Goal: Task Accomplishment & Management: Use online tool/utility

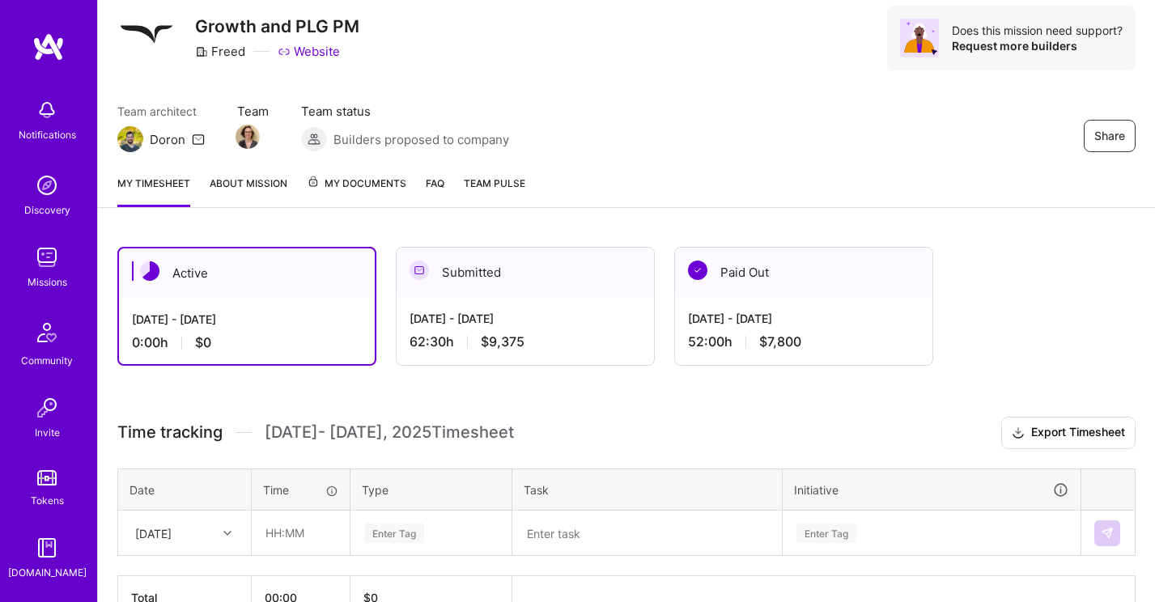
scroll to position [147, 0]
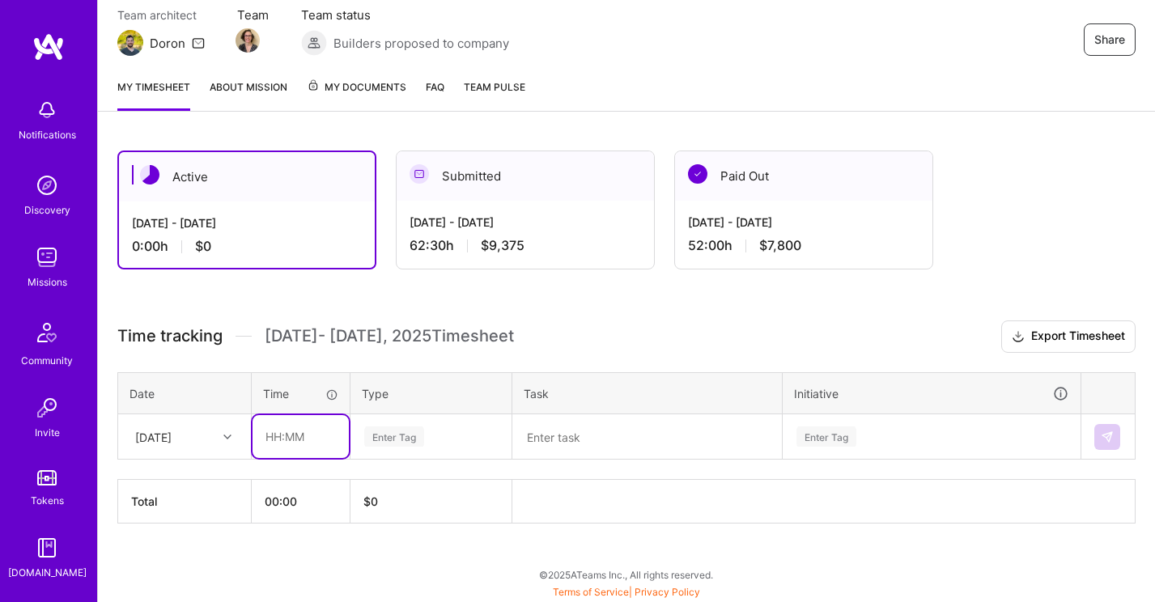
click at [278, 440] on input "text" at bounding box center [300, 436] width 96 height 43
type input "08:00"
click at [407, 434] on div "Enter Tag" at bounding box center [394, 436] width 60 height 25
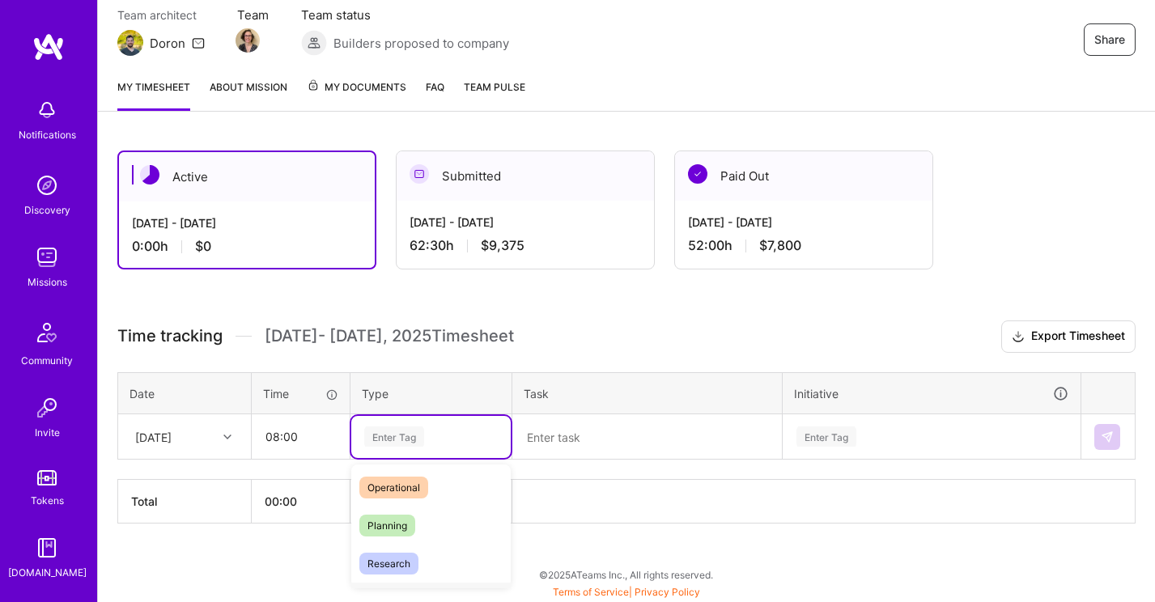
scroll to position [304, 0]
click at [418, 520] on div "Planning" at bounding box center [430, 528] width 159 height 38
click at [554, 443] on textarea at bounding box center [647, 437] width 266 height 42
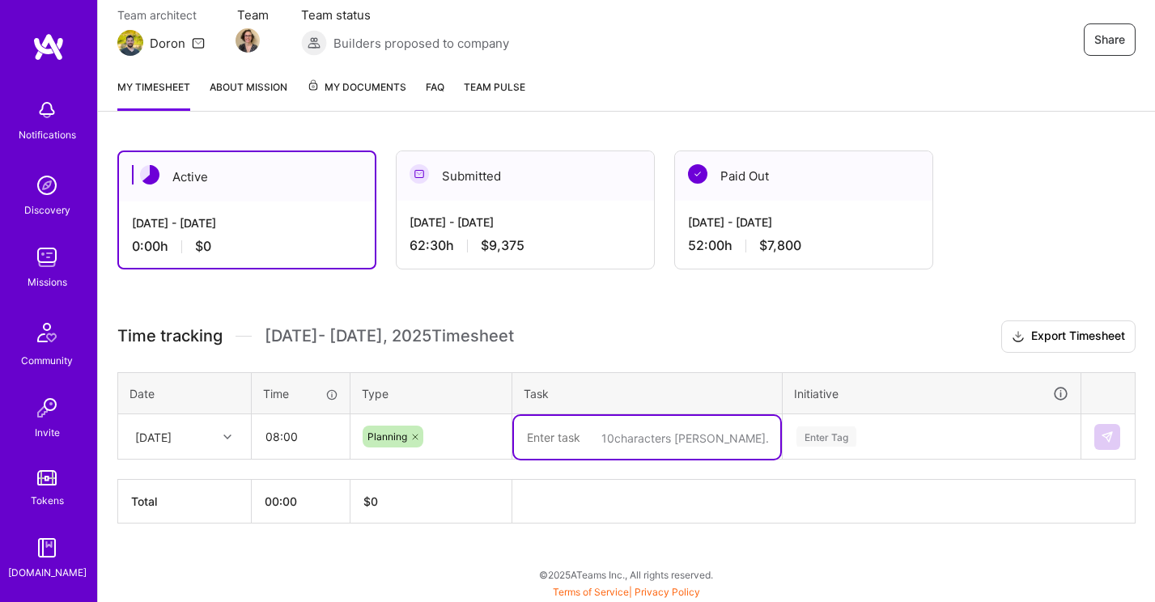
click at [819, 438] on div "Enter Tag" at bounding box center [826, 436] width 60 height 25
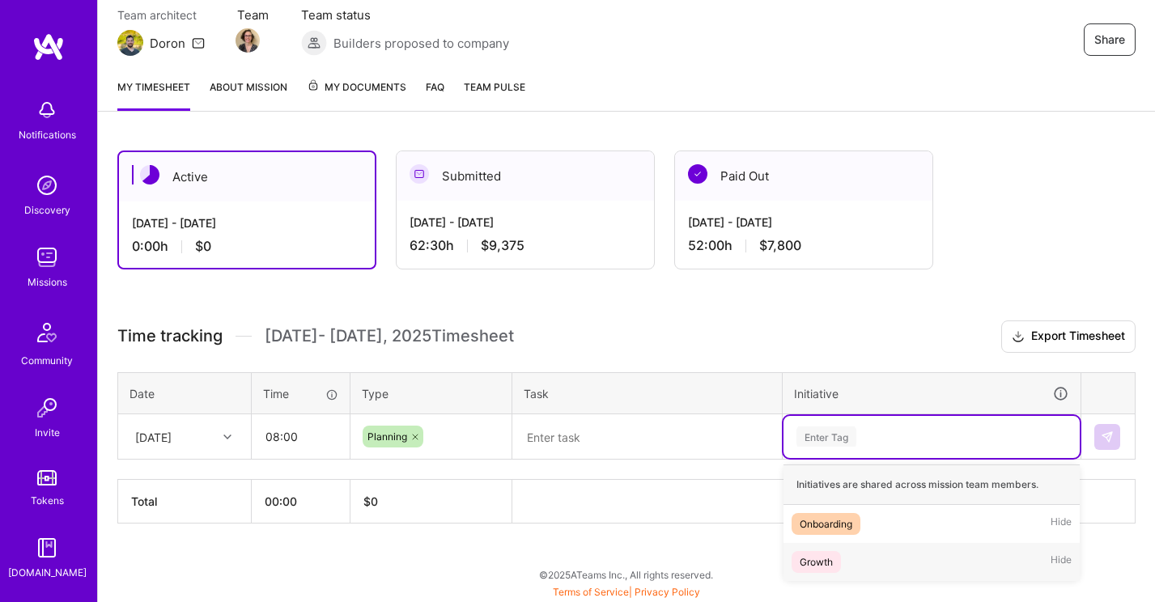
click at [842, 555] on div "Growth Hide" at bounding box center [931, 562] width 296 height 38
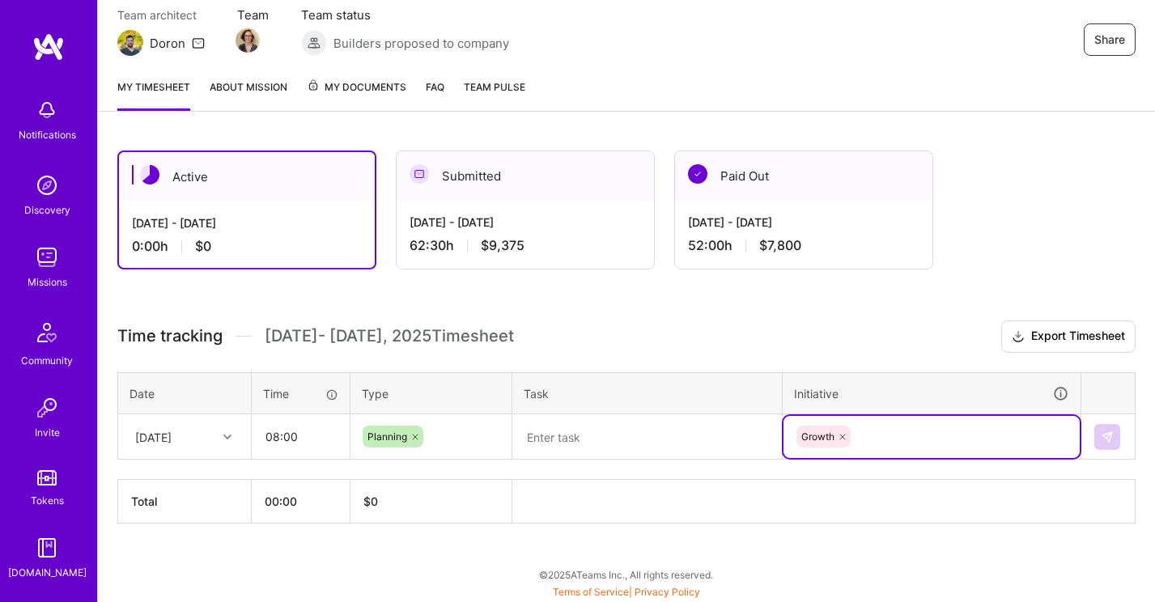
click at [666, 440] on textarea at bounding box center [647, 437] width 266 height 43
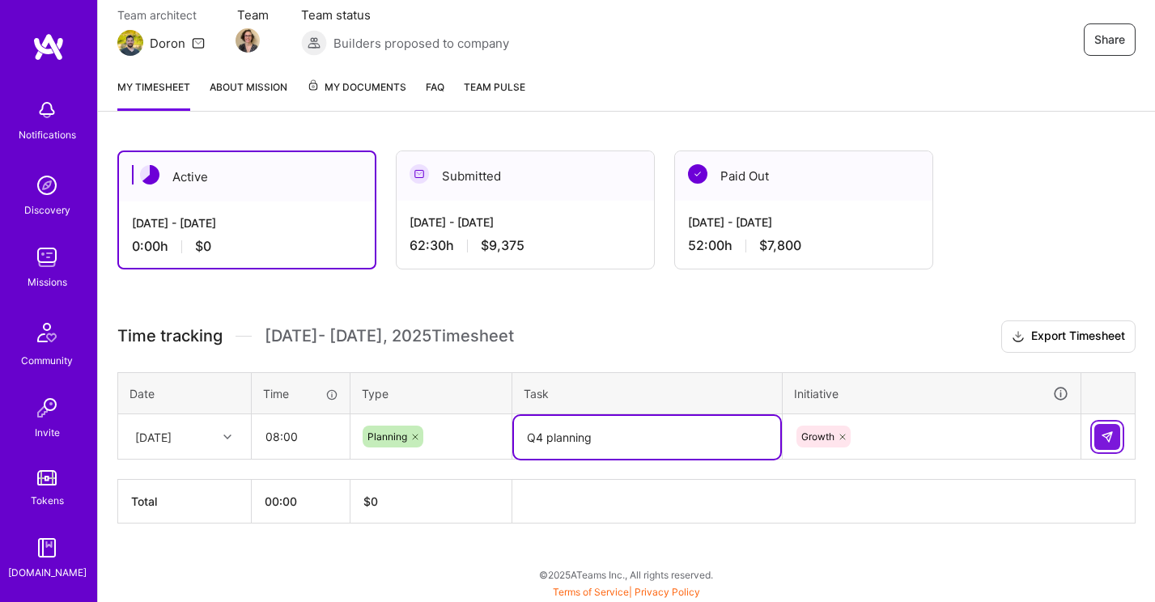
type textarea "Q4 planning"
click at [1101, 435] on img at bounding box center [1107, 437] width 13 height 13
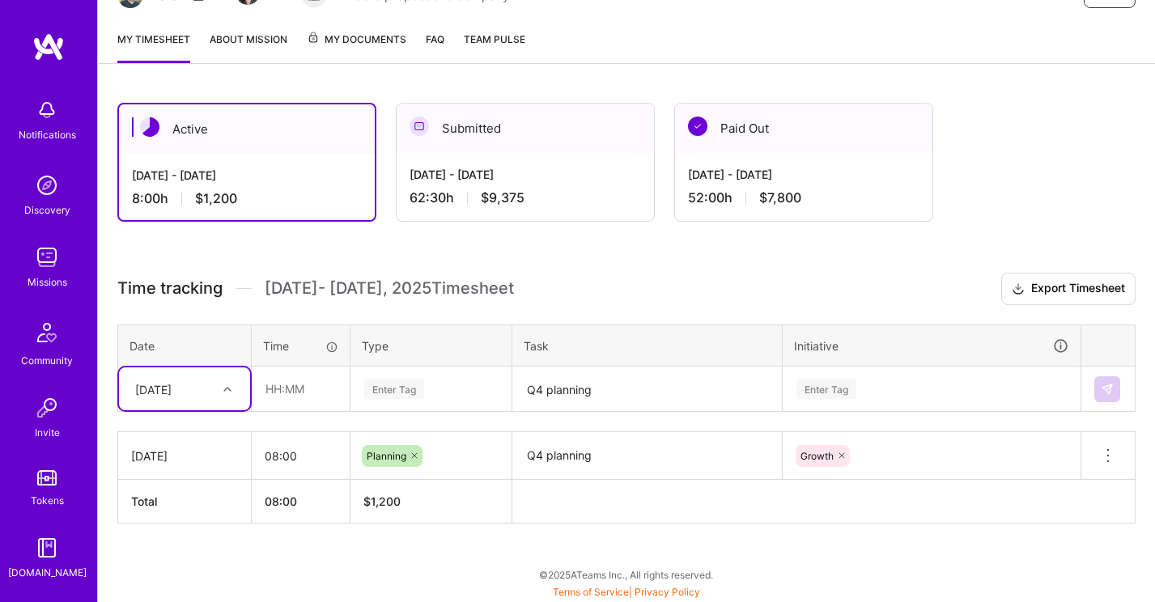
scroll to position [0, 0]
